Goal: Understand process/instructions: Learn about a topic

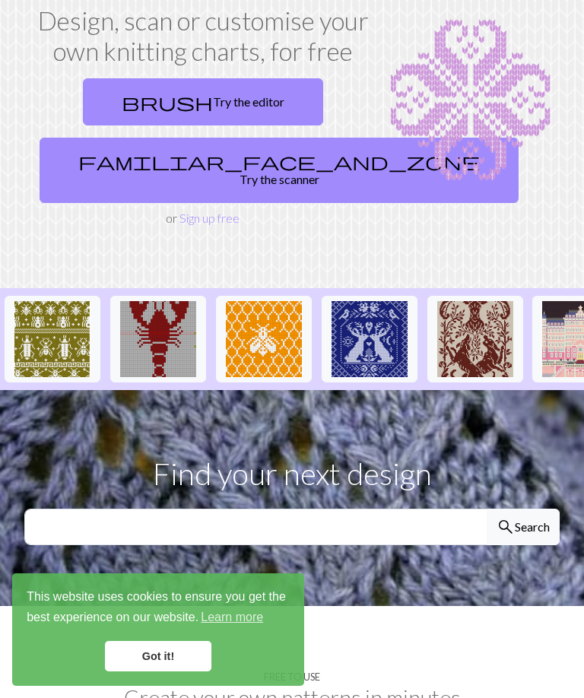
click at [269, 102] on link "brush Try the editor" at bounding box center [203, 101] width 240 height 47
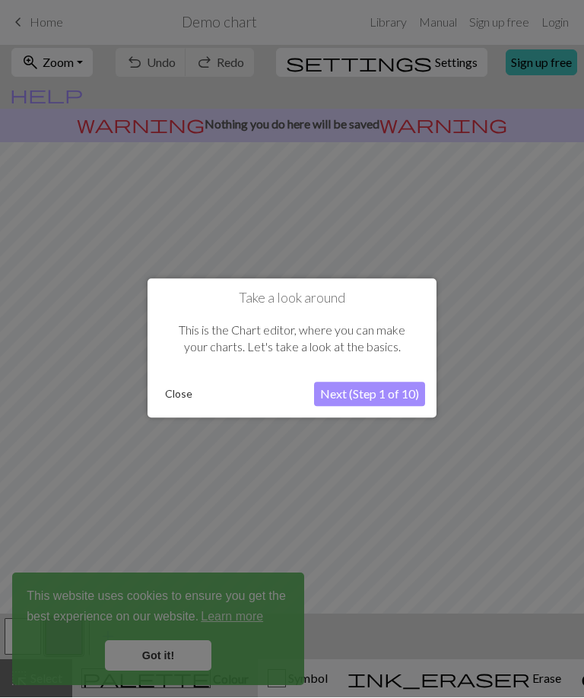
click at [402, 391] on button "Next (Step 1 of 10)" at bounding box center [369, 395] width 111 height 24
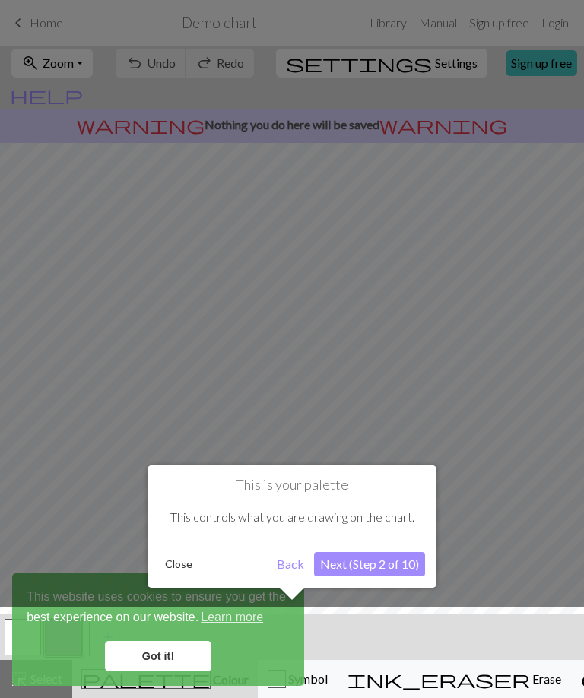
click at [145, 648] on div at bounding box center [291, 656] width 599 height 99
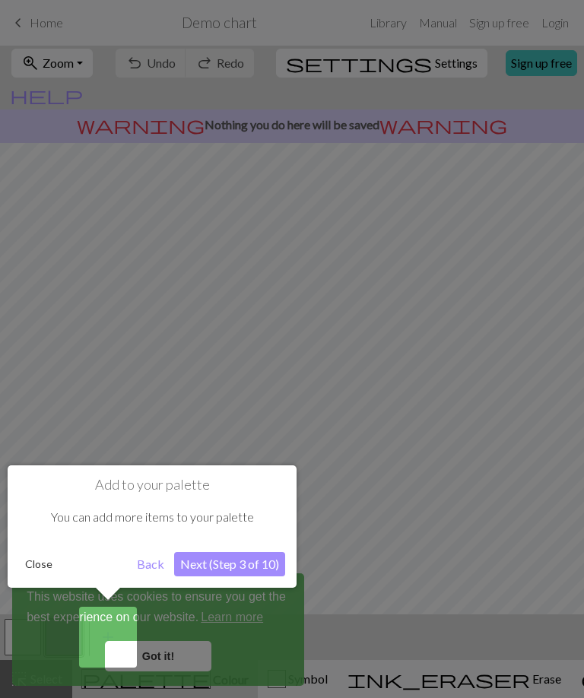
click at [179, 652] on div at bounding box center [292, 349] width 584 height 698
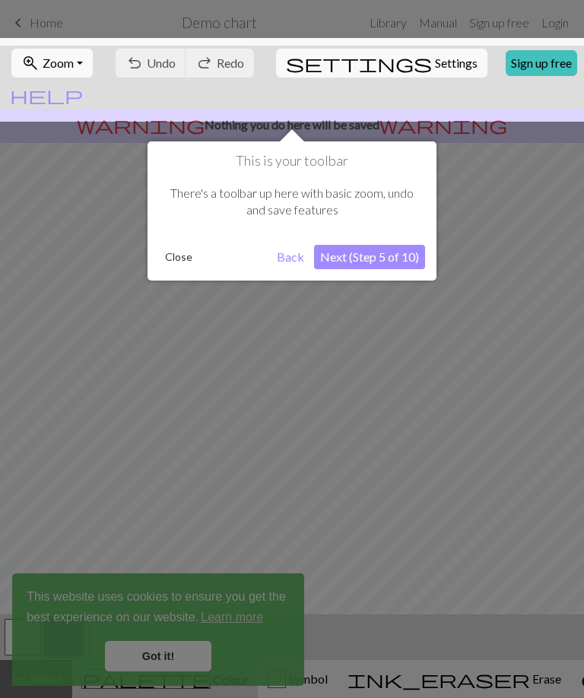
click at [176, 259] on button "Close" at bounding box center [179, 257] width 40 height 23
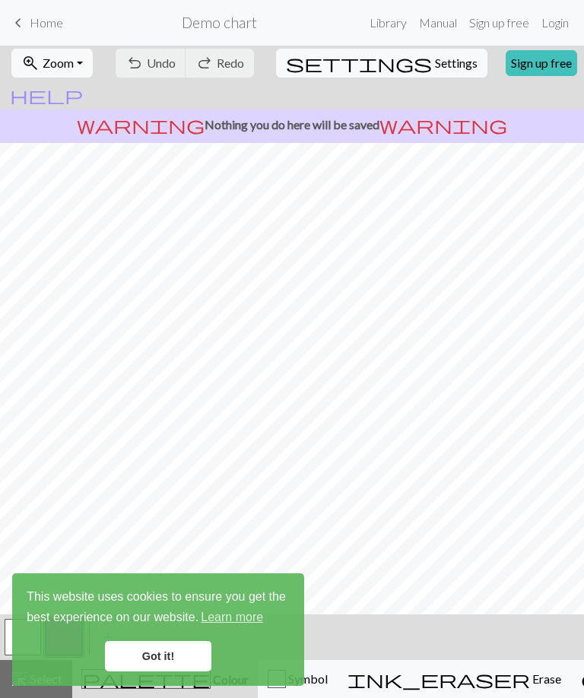
click at [141, 649] on link "Got it!" at bounding box center [158, 656] width 106 height 30
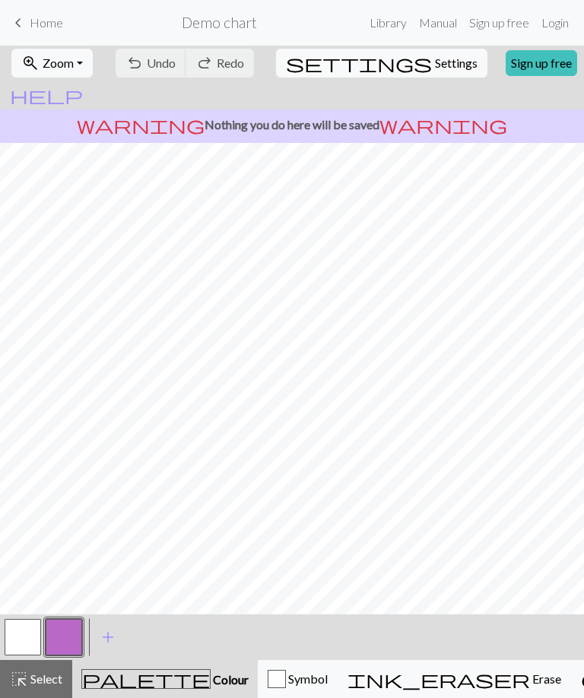
click at [25, 24] on span "keyboard_arrow_left" at bounding box center [18, 22] width 18 height 21
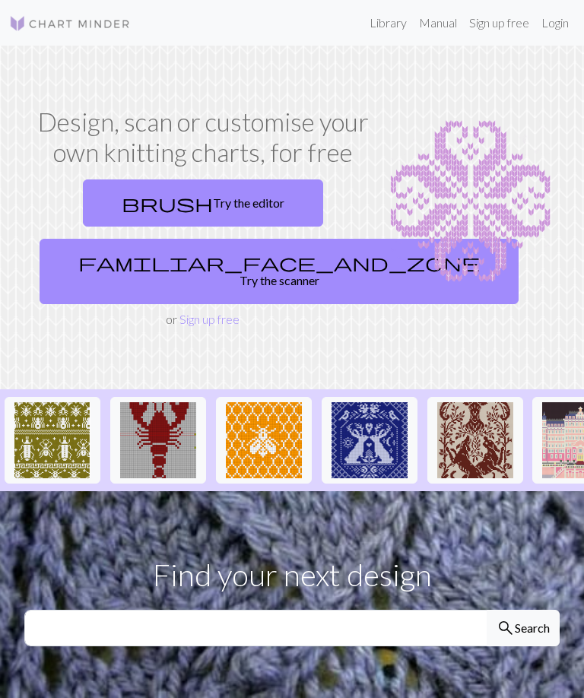
click at [157, 211] on span "brush" at bounding box center [167, 202] width 91 height 21
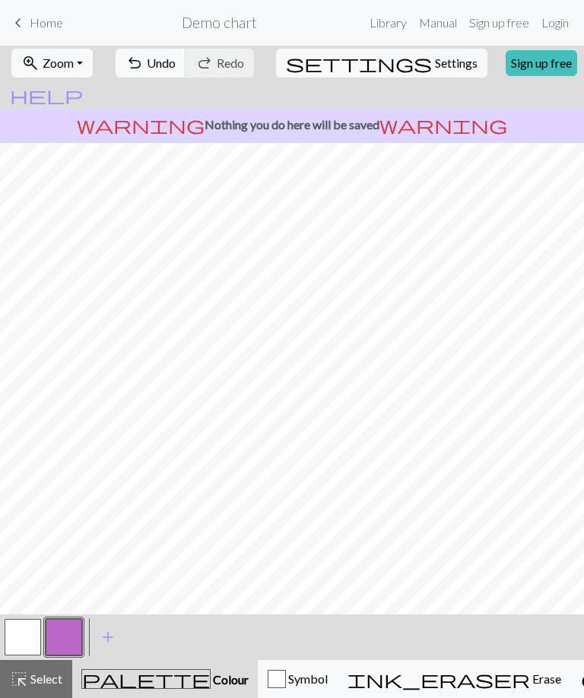
click at [40, 670] on div "highlight_alt Select Select" at bounding box center [36, 679] width 52 height 18
click at [449, 20] on link "Manual" at bounding box center [438, 23] width 50 height 30
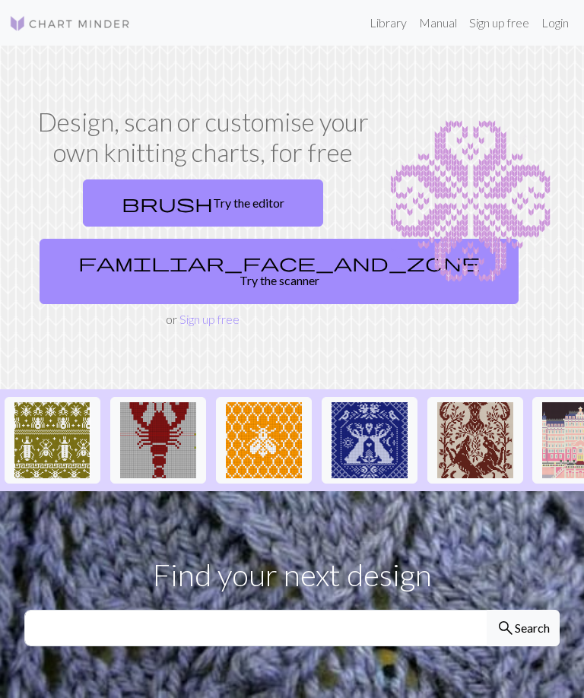
click at [147, 207] on link "brush Try the editor" at bounding box center [203, 202] width 240 height 47
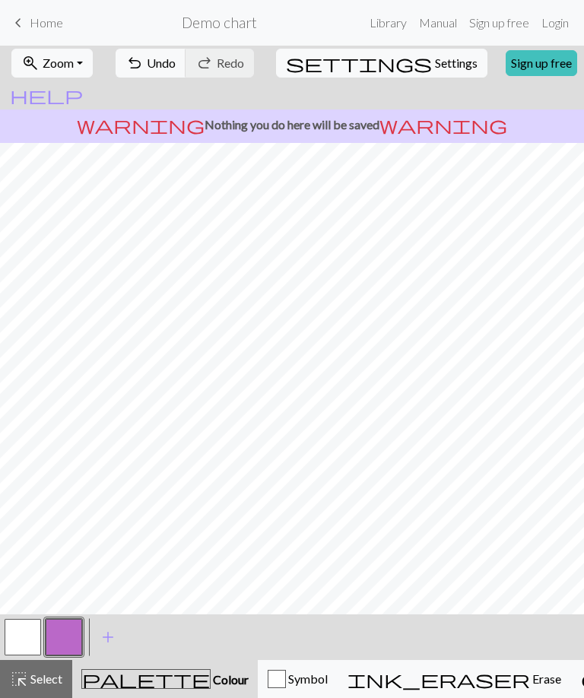
click at [83, 84] on span "help" at bounding box center [46, 94] width 73 height 21
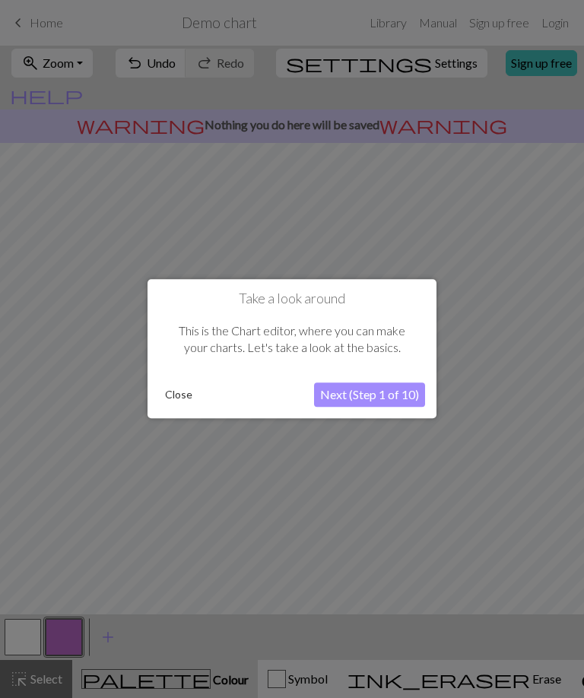
click at [396, 389] on button "Next (Step 1 of 10)" at bounding box center [369, 395] width 111 height 24
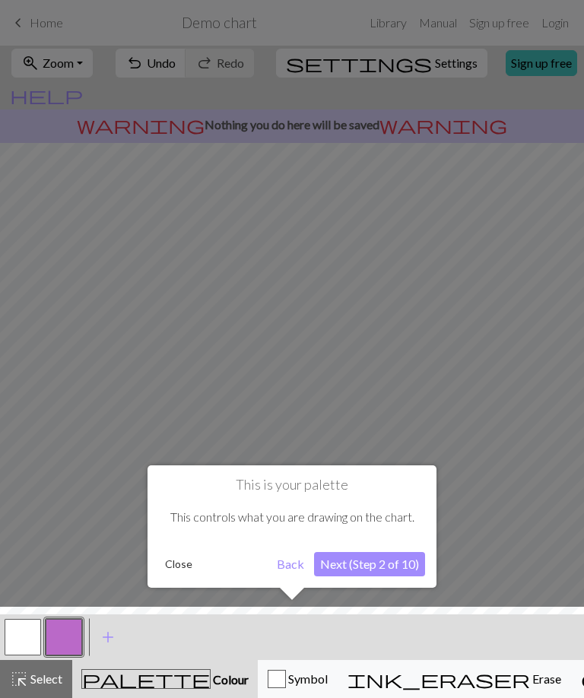
click at [404, 560] on button "Next (Step 2 of 10)" at bounding box center [369, 564] width 111 height 24
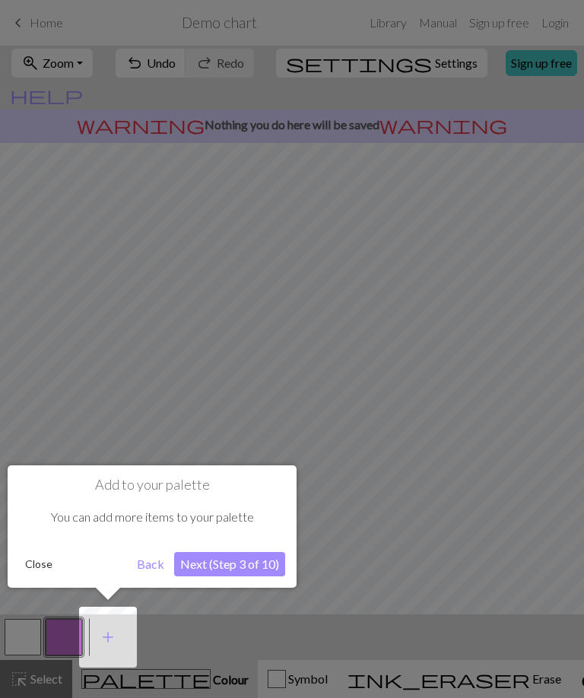
click at [205, 560] on button "Next (Step 3 of 10)" at bounding box center [229, 564] width 111 height 24
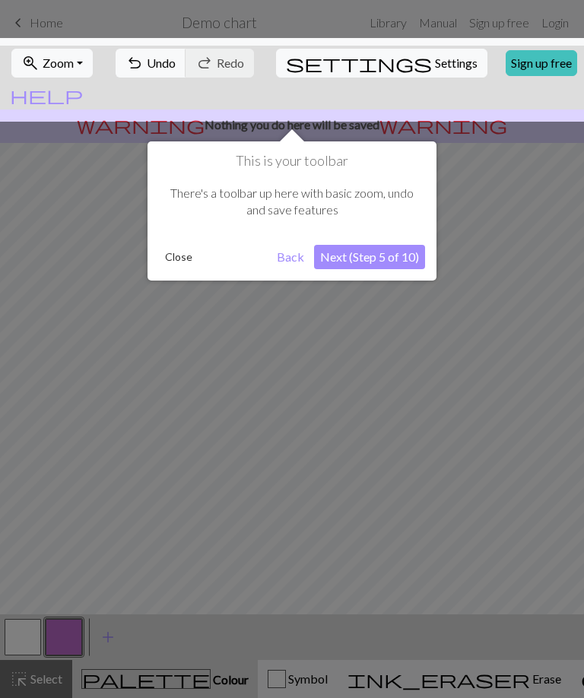
click at [386, 254] on button "Next (Step 5 of 10)" at bounding box center [369, 257] width 111 height 24
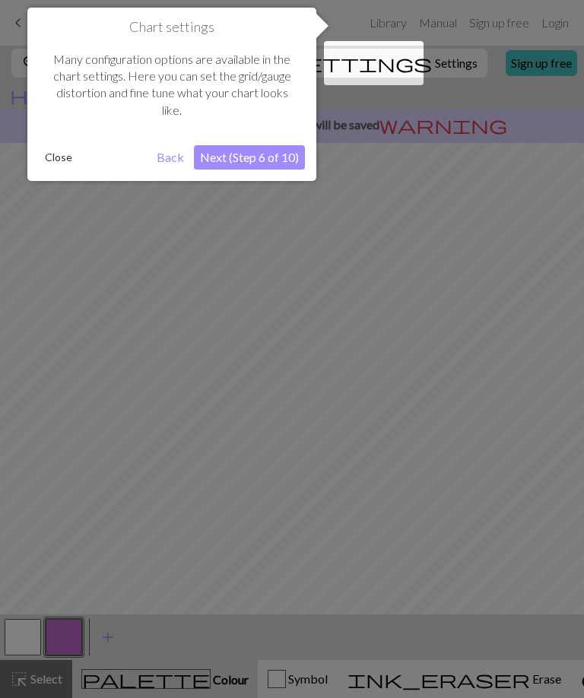
click at [220, 160] on button "Next (Step 6 of 10)" at bounding box center [249, 157] width 111 height 24
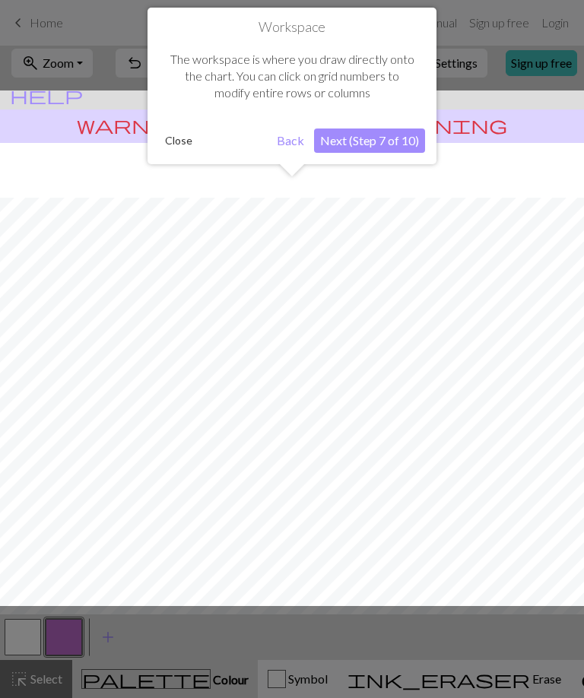
scroll to position [55, 0]
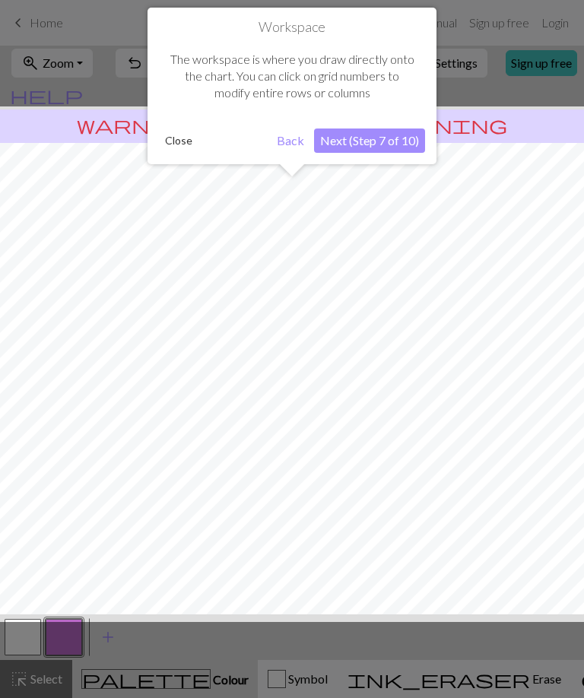
click at [398, 135] on button "Next (Step 7 of 10)" at bounding box center [369, 140] width 111 height 24
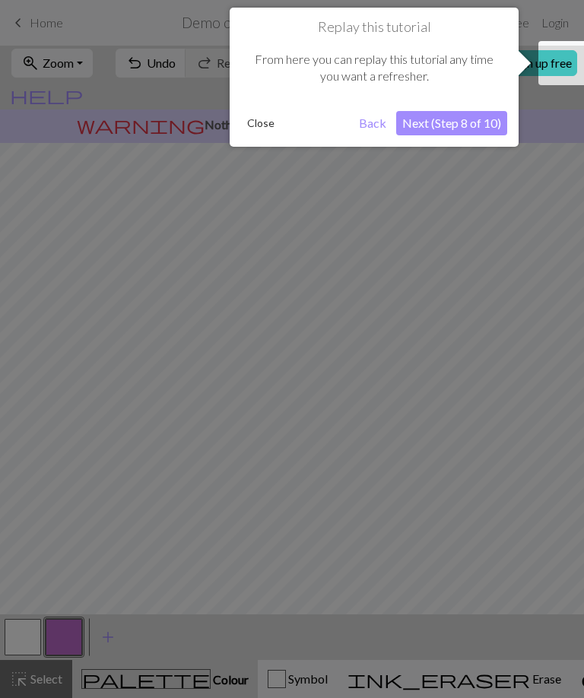
click at [458, 120] on button "Next (Step 8 of 10)" at bounding box center [451, 123] width 111 height 24
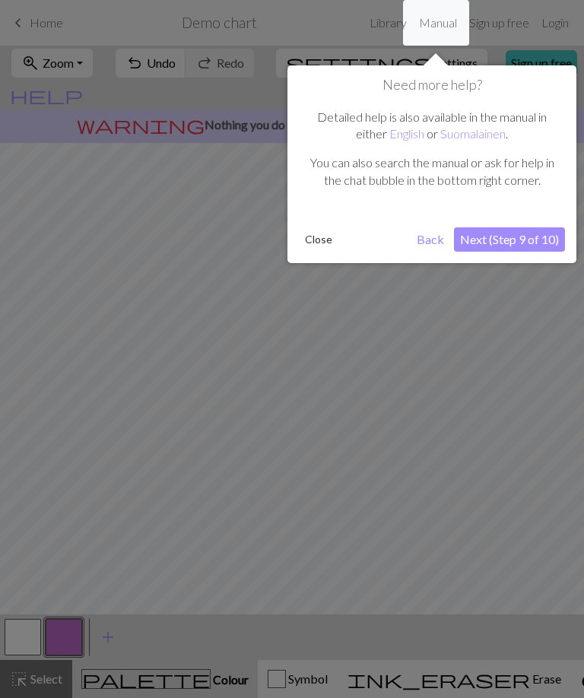
click at [502, 233] on button "Next (Step 9 of 10)" at bounding box center [509, 239] width 111 height 24
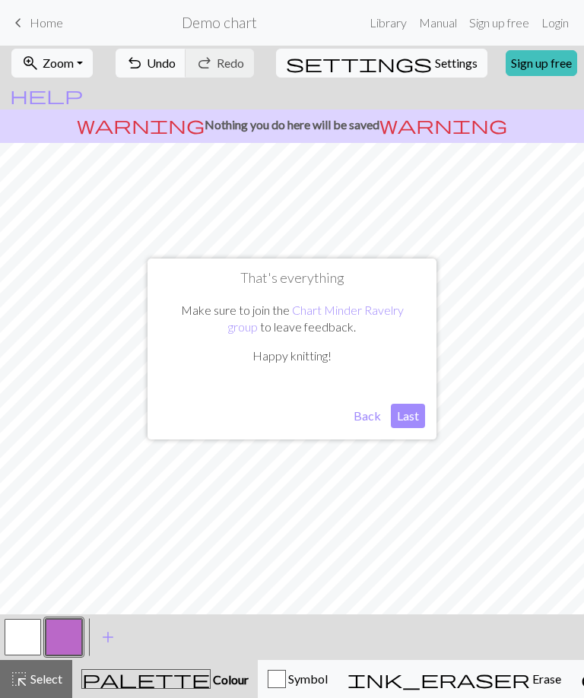
click at [408, 413] on button "Last" at bounding box center [408, 416] width 34 height 24
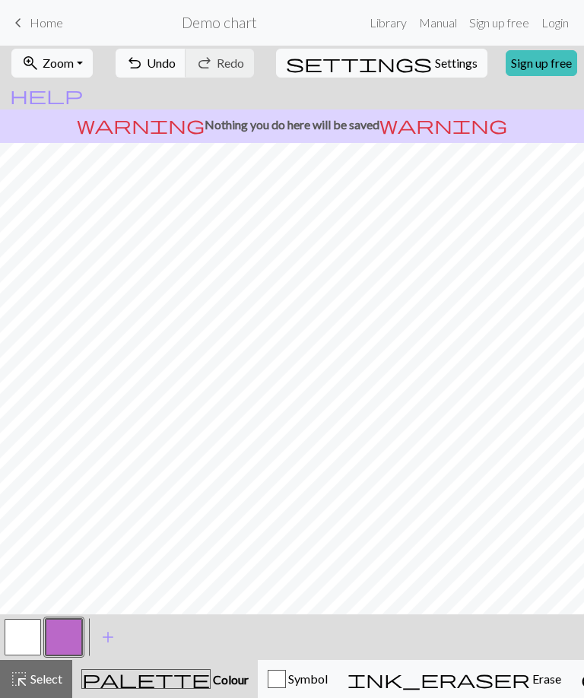
click at [49, 25] on span "Home" at bounding box center [46, 22] width 33 height 14
